Goal: Task Accomplishment & Management: Use online tool/utility

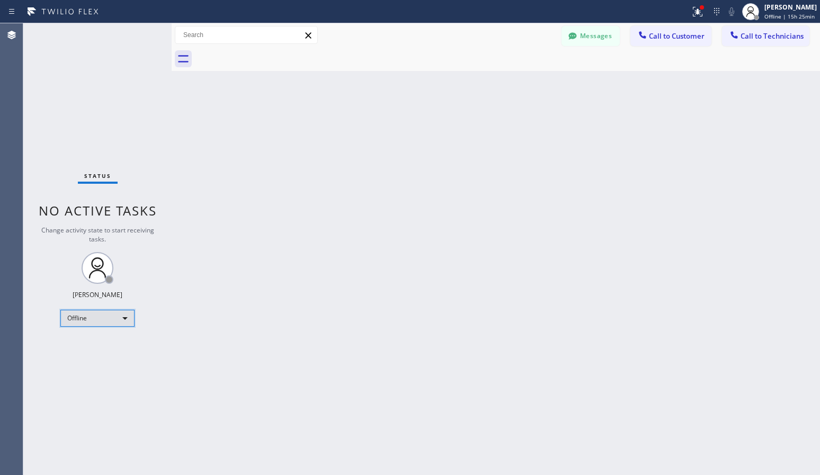
click at [99, 316] on div "Offline" at bounding box center [97, 318] width 74 height 17
click at [77, 360] on li "Unavailable" at bounding box center [97, 359] width 72 height 13
